Goal: Obtain resource: Download file/media

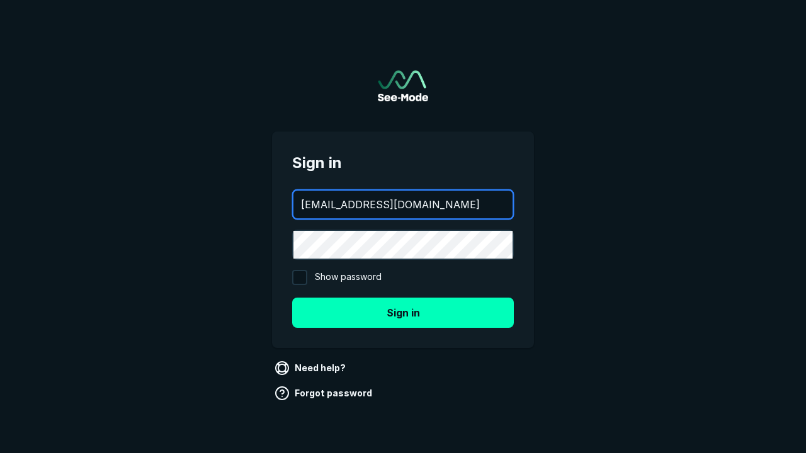
type input "[EMAIL_ADDRESS][DOMAIN_NAME]"
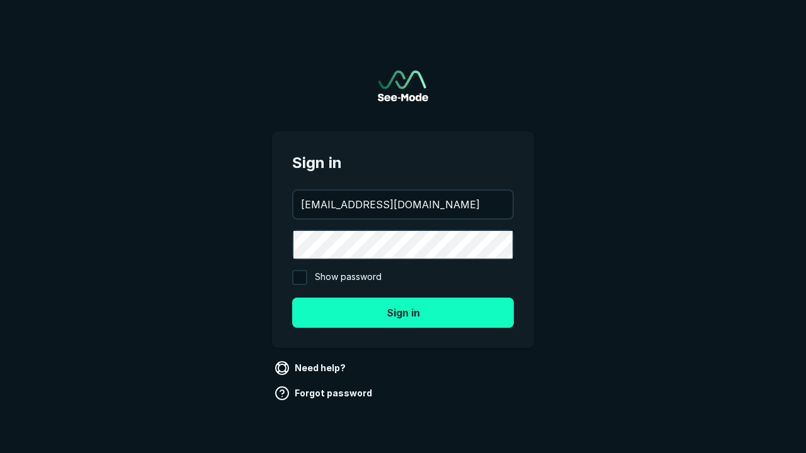
click at [403, 312] on button "Sign in" at bounding box center [403, 313] width 222 height 30
